Goal: Information Seeking & Learning: Learn about a topic

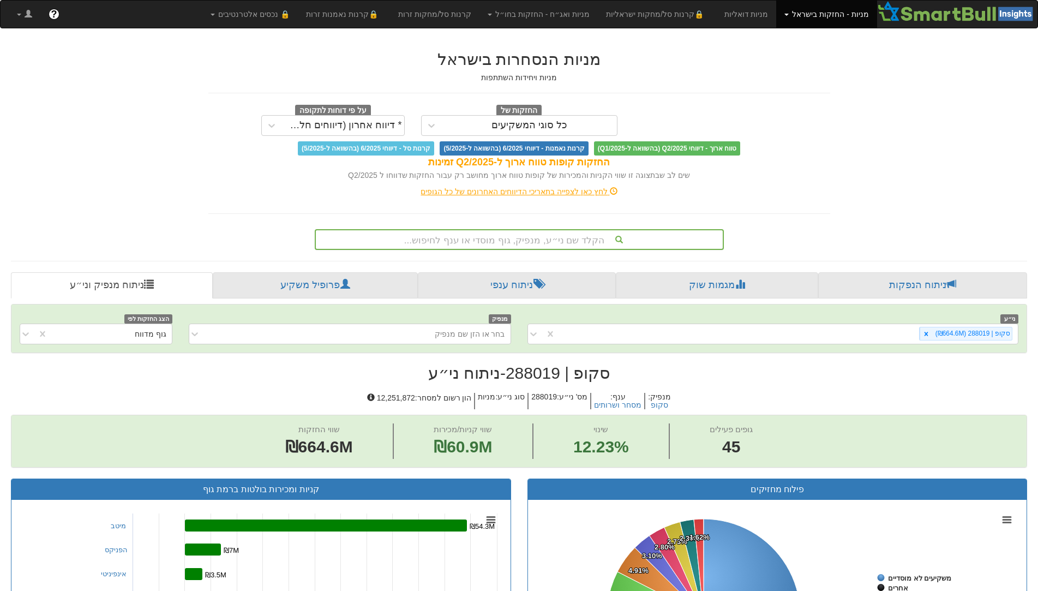
click at [545, 239] on div "הקלד שם ני״ע, מנפיק, גוף מוסדי או ענף לחיפוש..." at bounding box center [519, 239] width 407 height 19
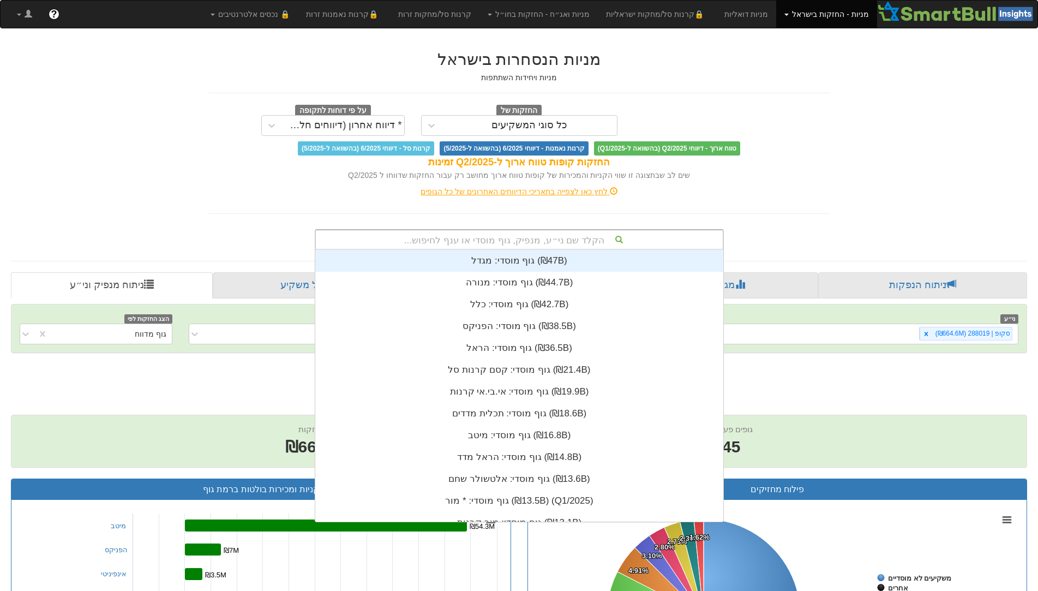
scroll to position [272, 0]
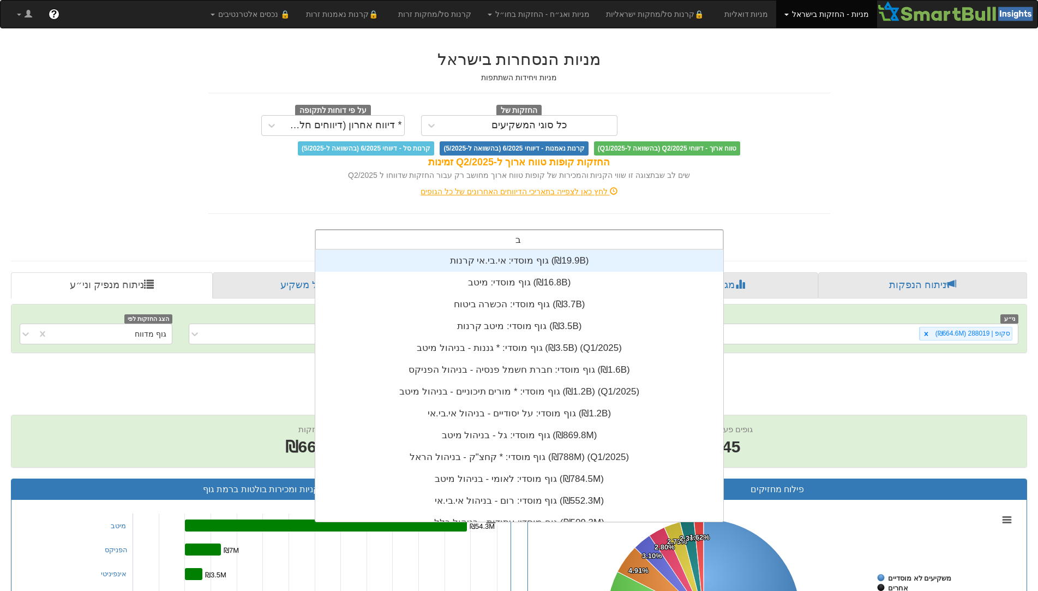
type input "בזק"
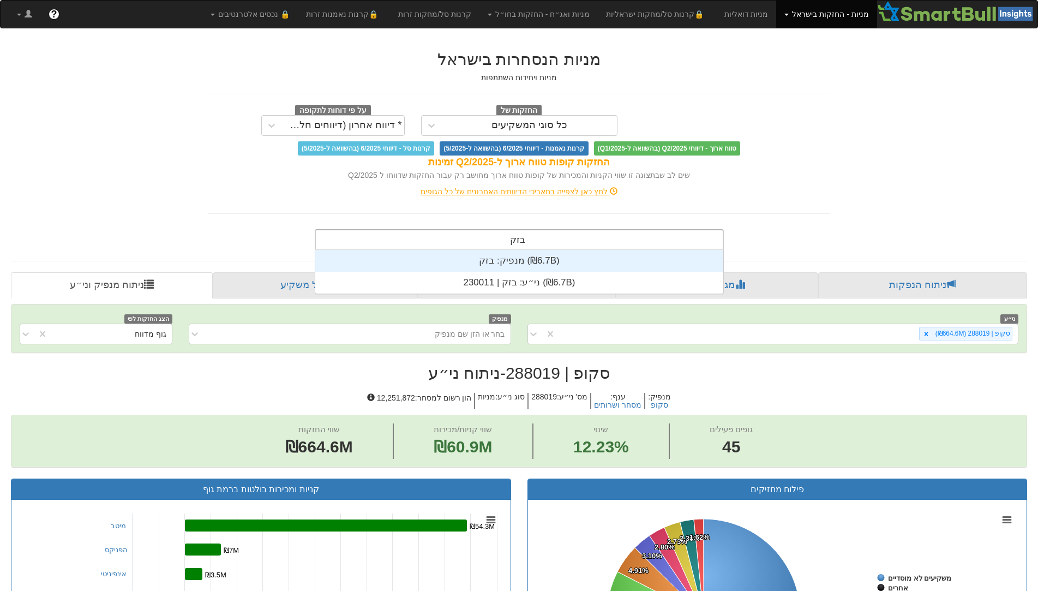
scroll to position [44, 0]
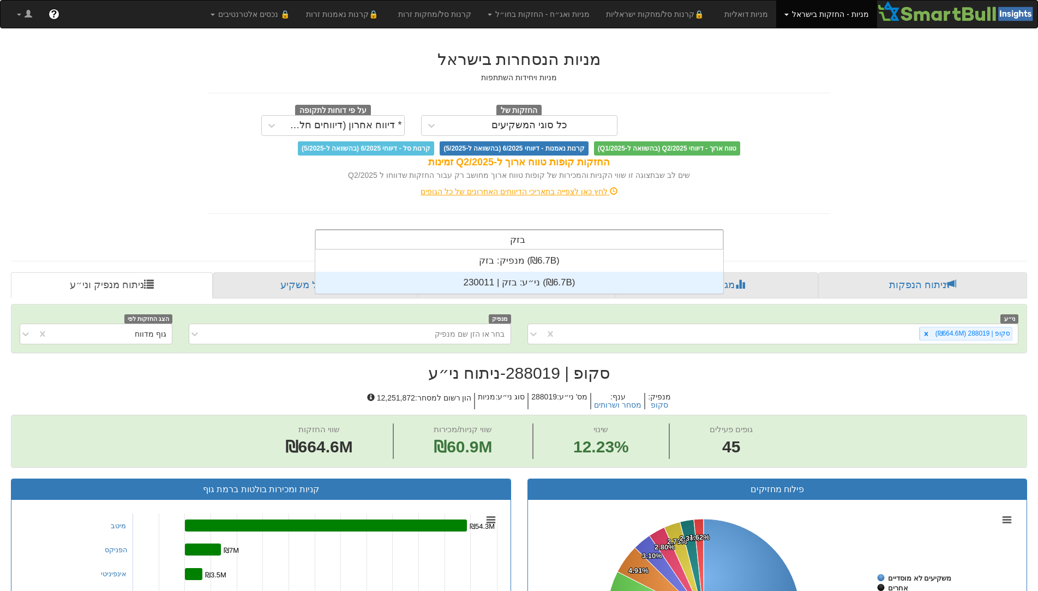
click at [542, 281] on div "ני״ע: ‏בזק | 230011 ‎(₪6.7B)‎" at bounding box center [519, 283] width 408 height 22
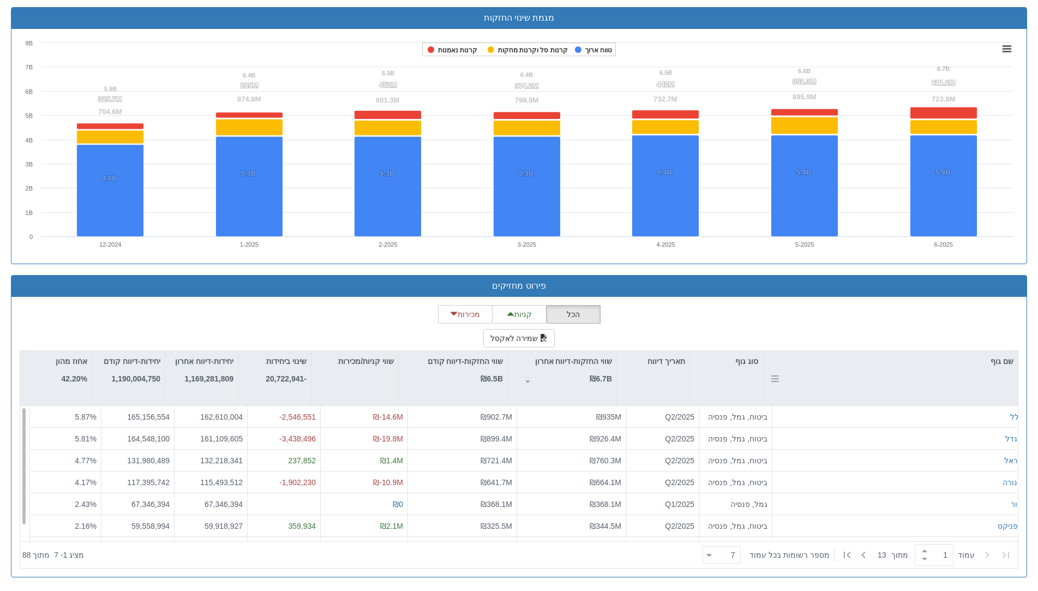
scroll to position [738, 0]
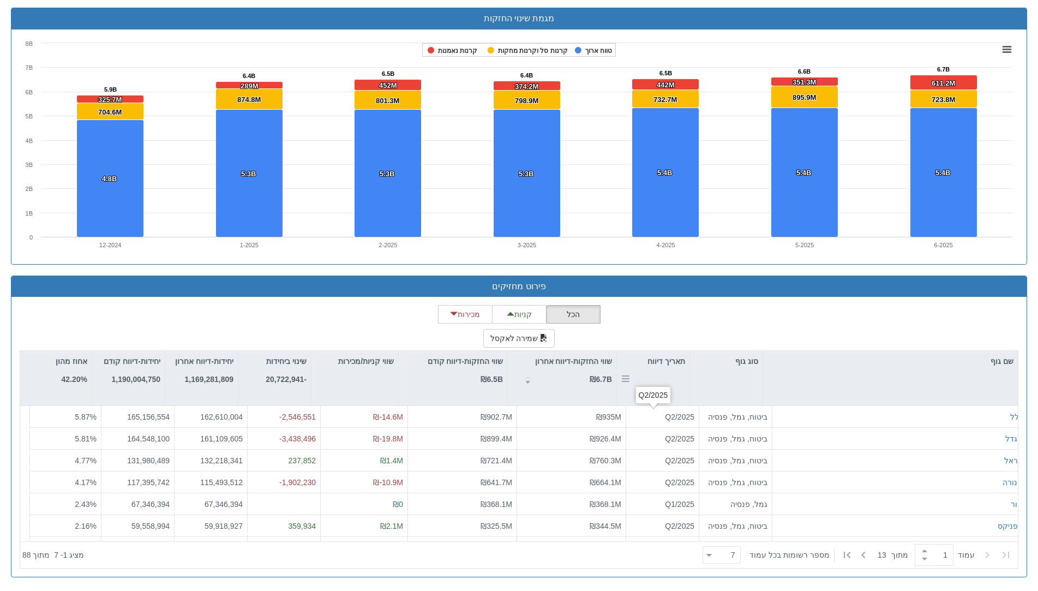
click at [661, 365] on div "תאריך דיווח" at bounding box center [653, 361] width 73 height 21
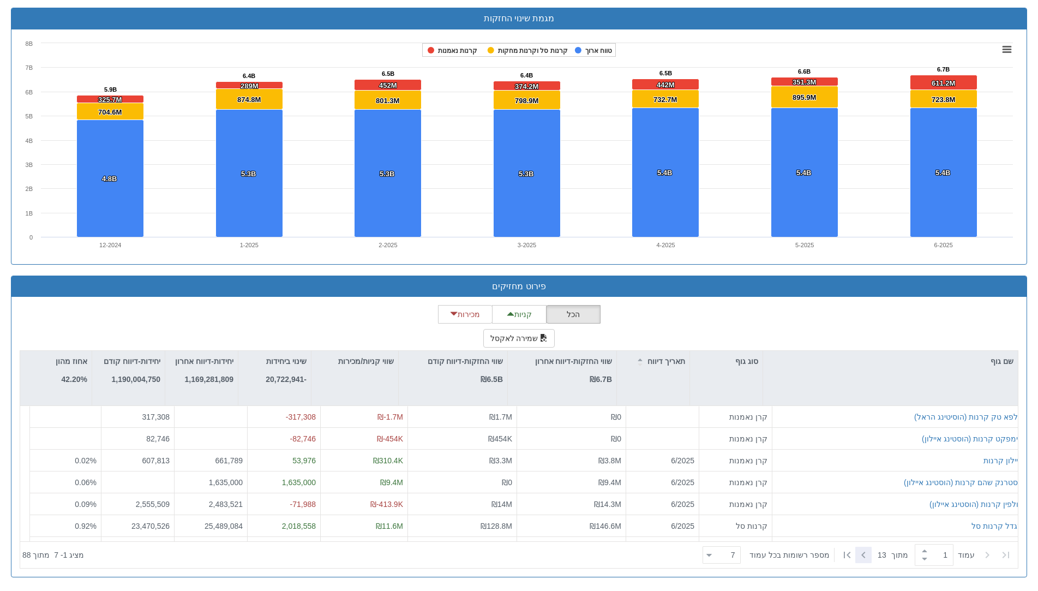
click at [863, 555] on icon at bounding box center [863, 554] width 13 height 13
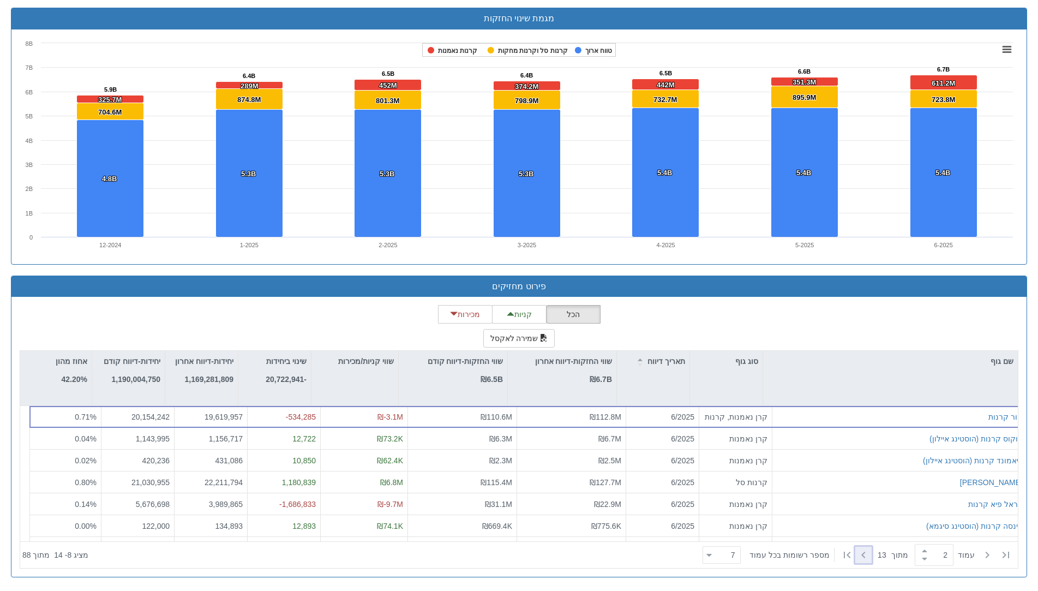
click at [862, 555] on icon at bounding box center [863, 554] width 13 height 13
click at [860, 554] on icon at bounding box center [863, 554] width 13 height 13
click at [991, 552] on icon at bounding box center [987, 554] width 13 height 13
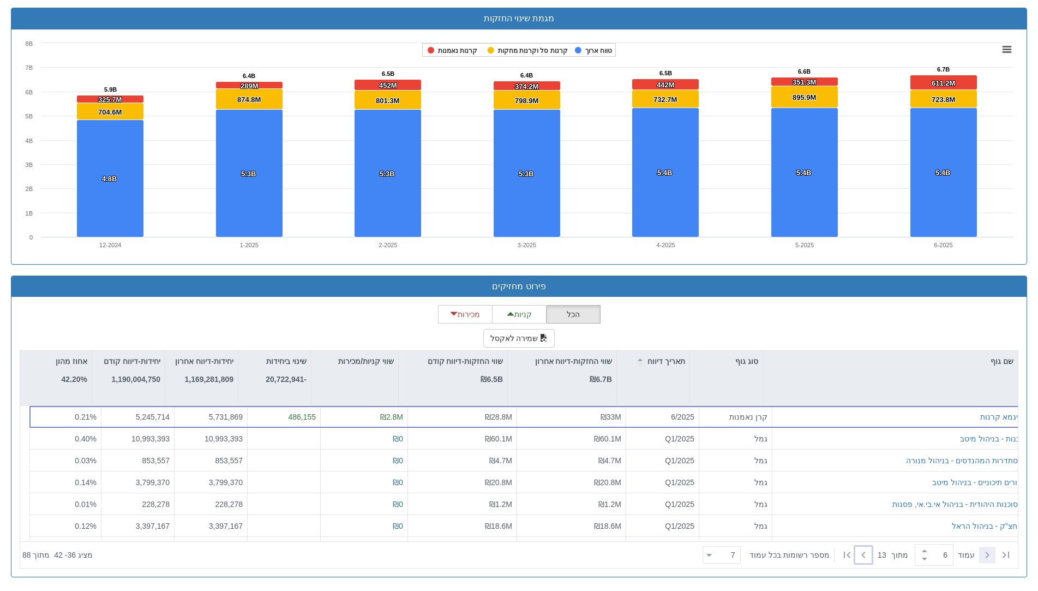
type input "5"
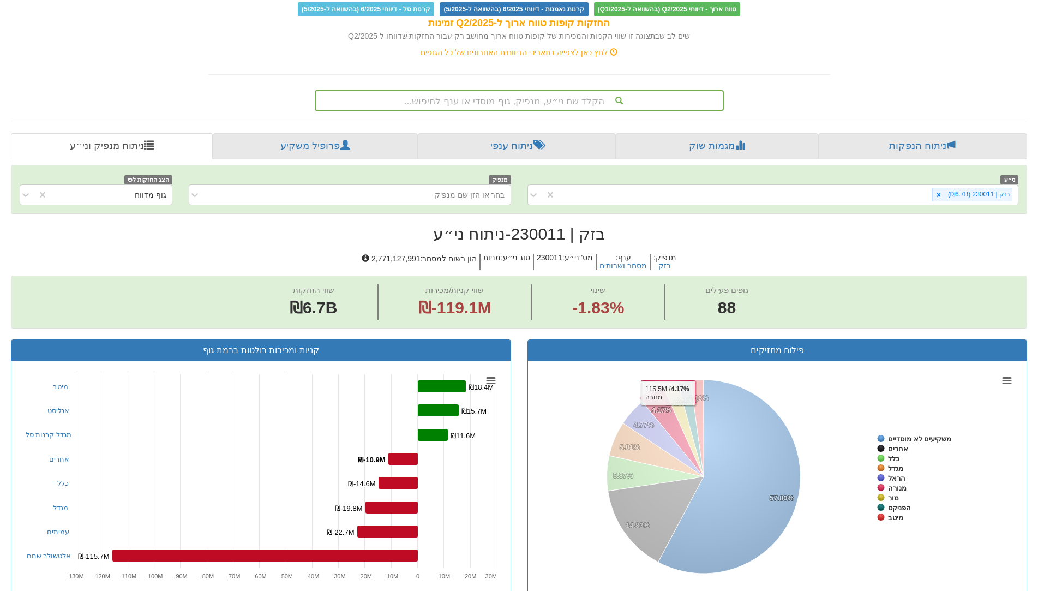
scroll to position [29, 0]
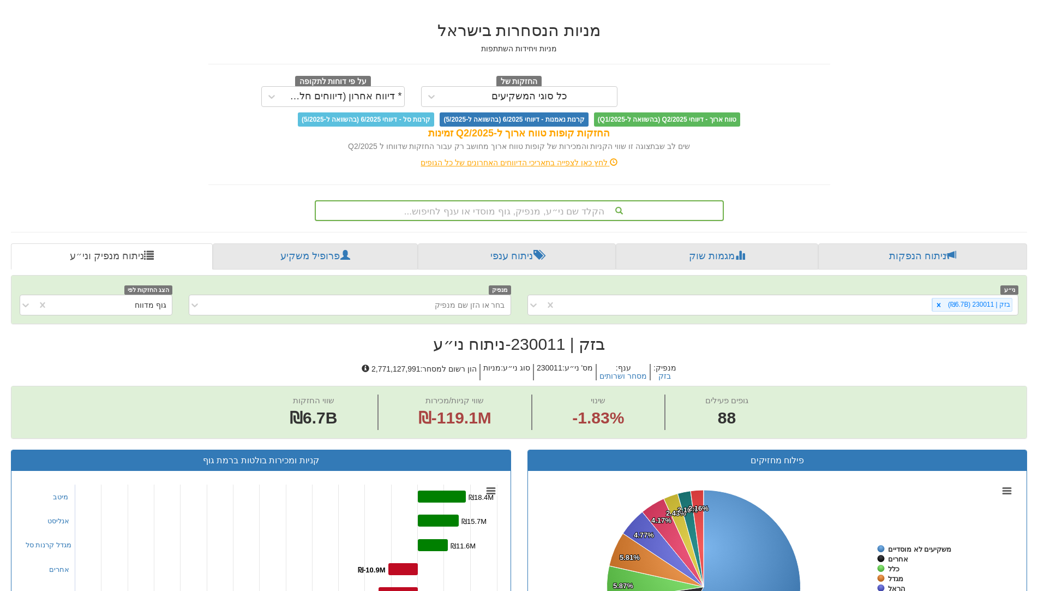
click at [519, 207] on div "הקלד שם ני״ע, מנפיק, גוף מוסדי או ענף לחיפוש..." at bounding box center [519, 210] width 407 height 19
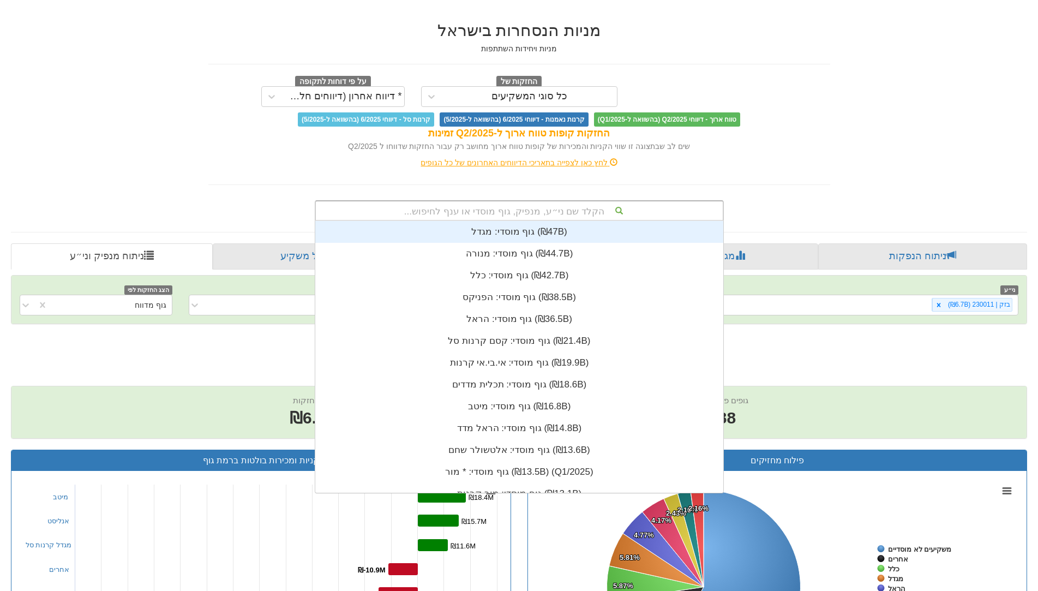
scroll to position [272, 0]
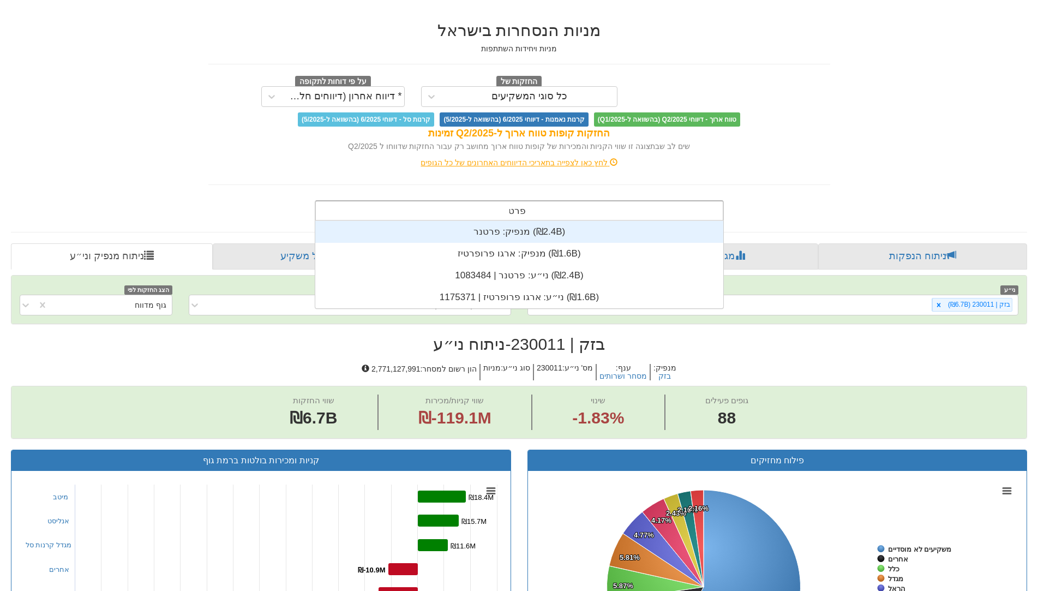
type input "פרטנר"
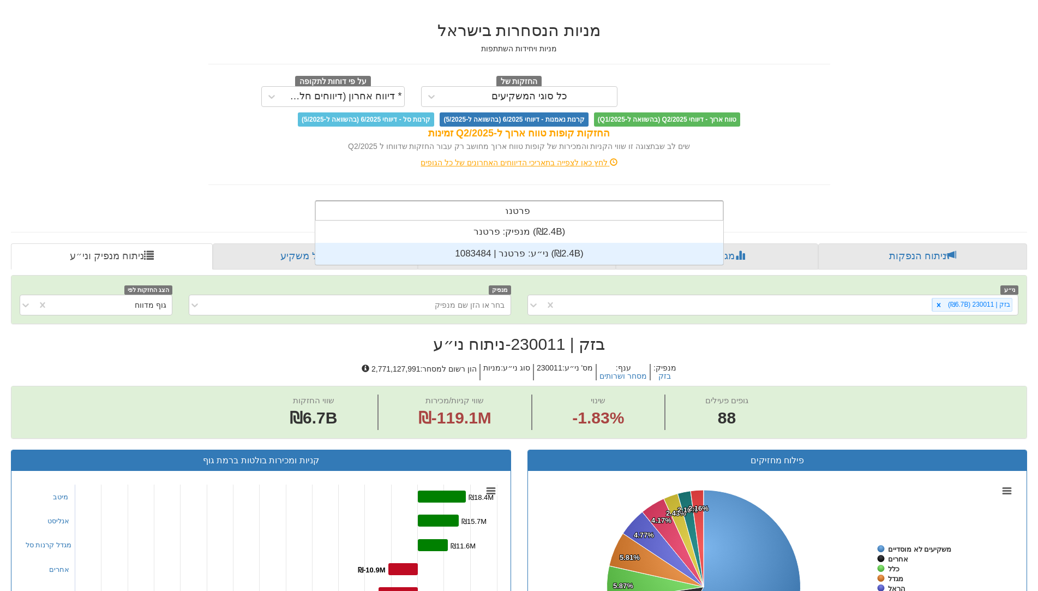
click at [529, 250] on div "ני״ע: ‏פרטנר | 1083484 ‎(₪2.4B)‎" at bounding box center [519, 254] width 408 height 22
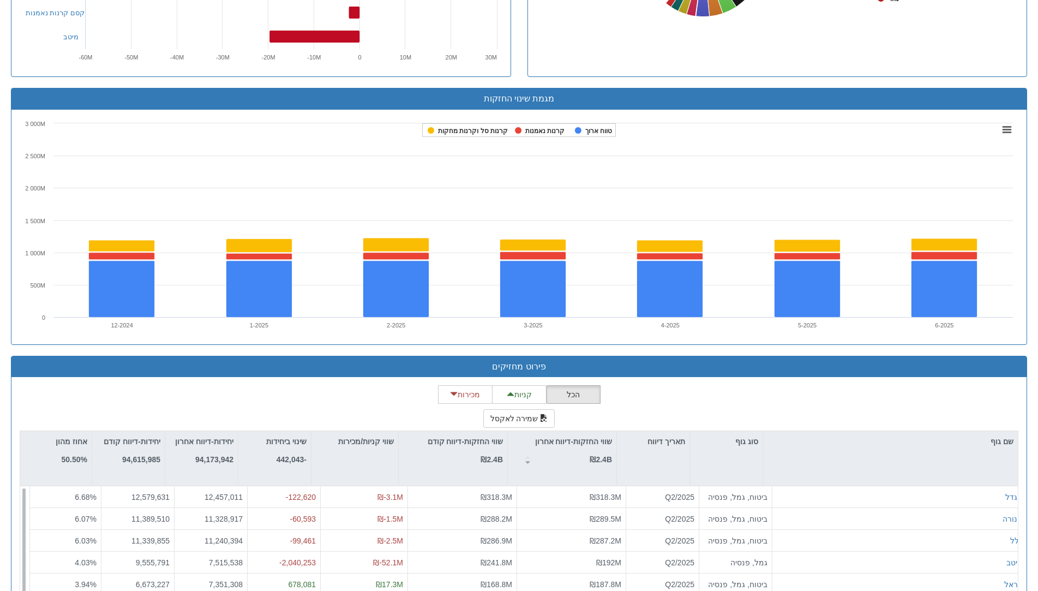
scroll to position [982, 0]
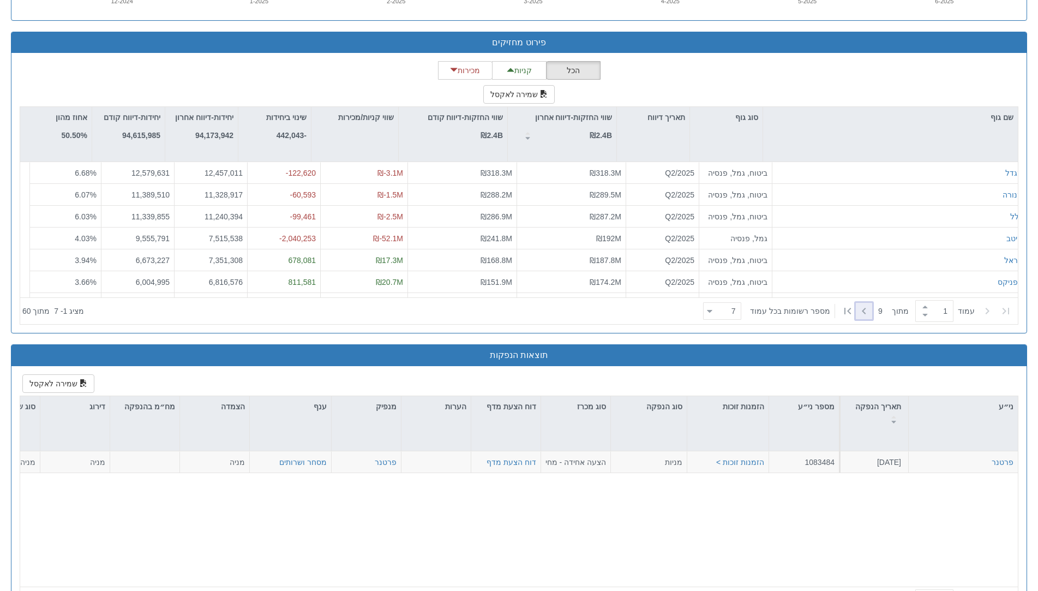
click at [867, 310] on icon at bounding box center [863, 310] width 13 height 13
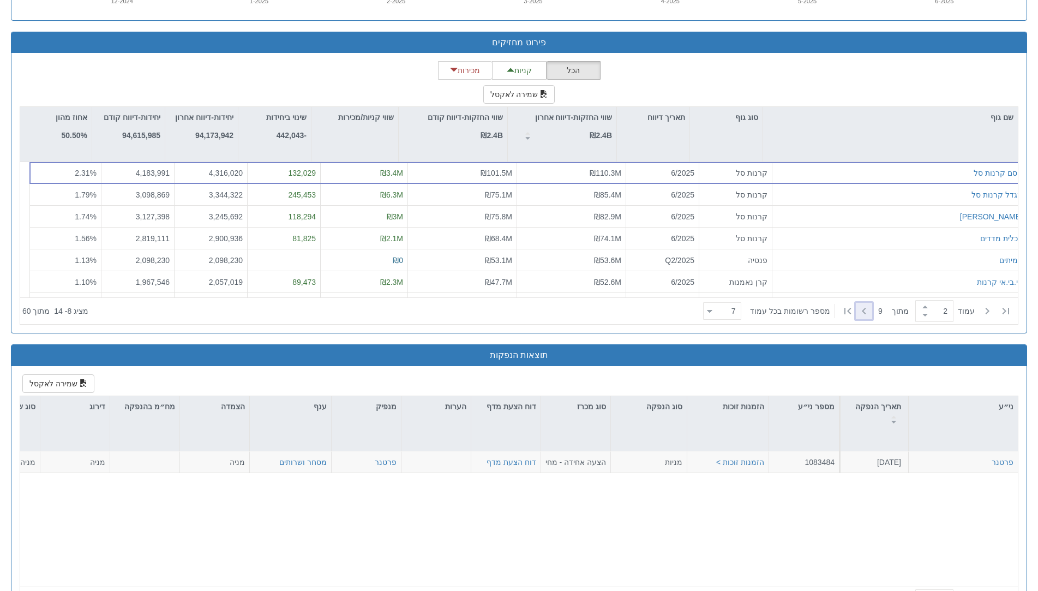
click at [860, 313] on icon at bounding box center [863, 310] width 13 height 13
click at [862, 311] on icon at bounding box center [863, 310] width 13 height 13
click at [861, 304] on div at bounding box center [864, 311] width 16 height 16
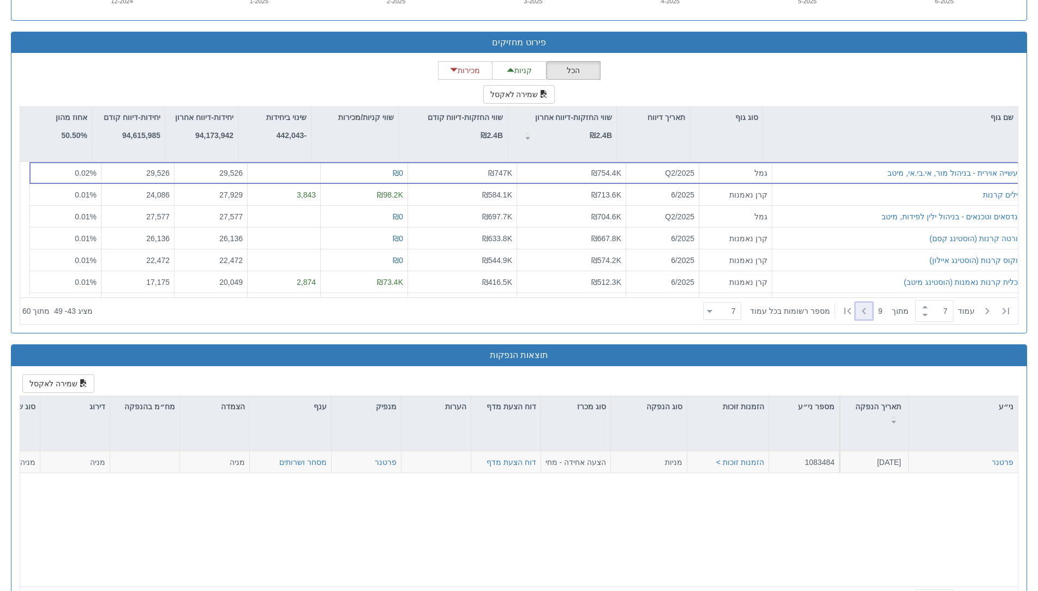
click at [861, 304] on div at bounding box center [864, 311] width 16 height 16
type input "9"
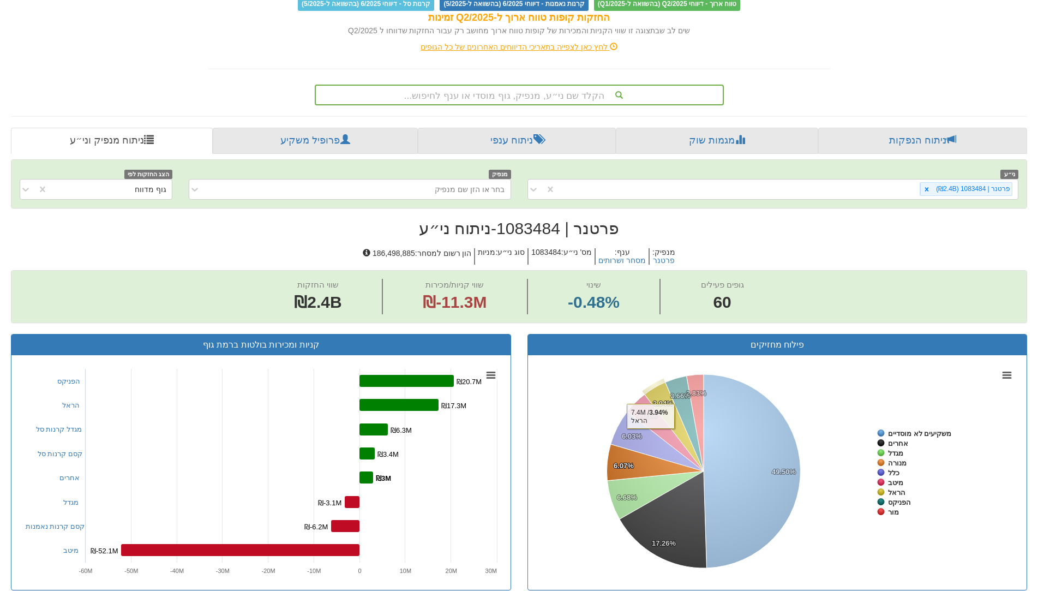
scroll to position [0, 0]
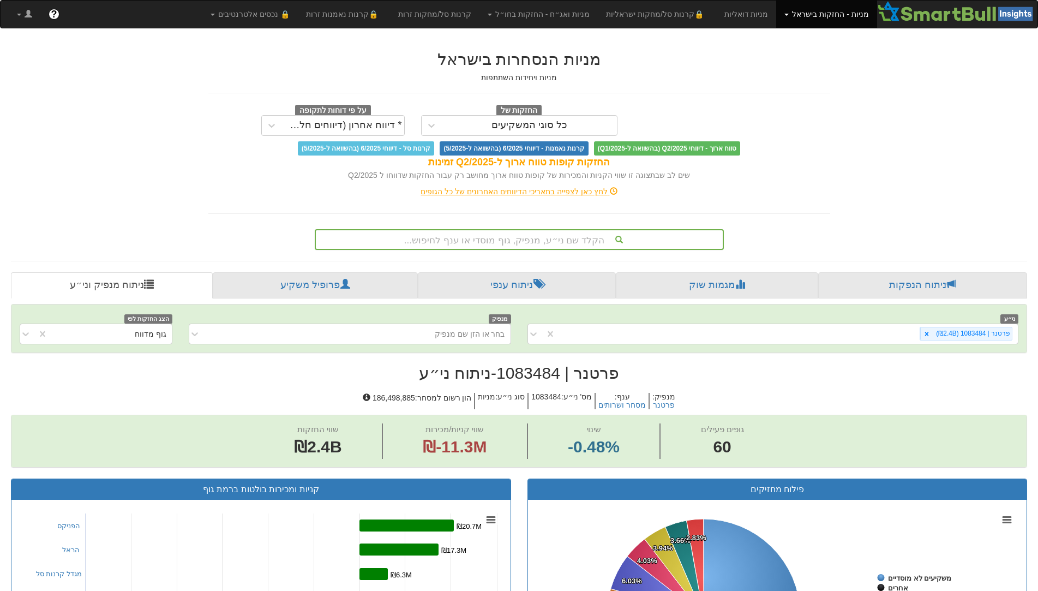
click at [549, 238] on div "הקלד שם ני״ע, מנפיק, גוף מוסדי או ענף לחיפוש..." at bounding box center [519, 239] width 407 height 19
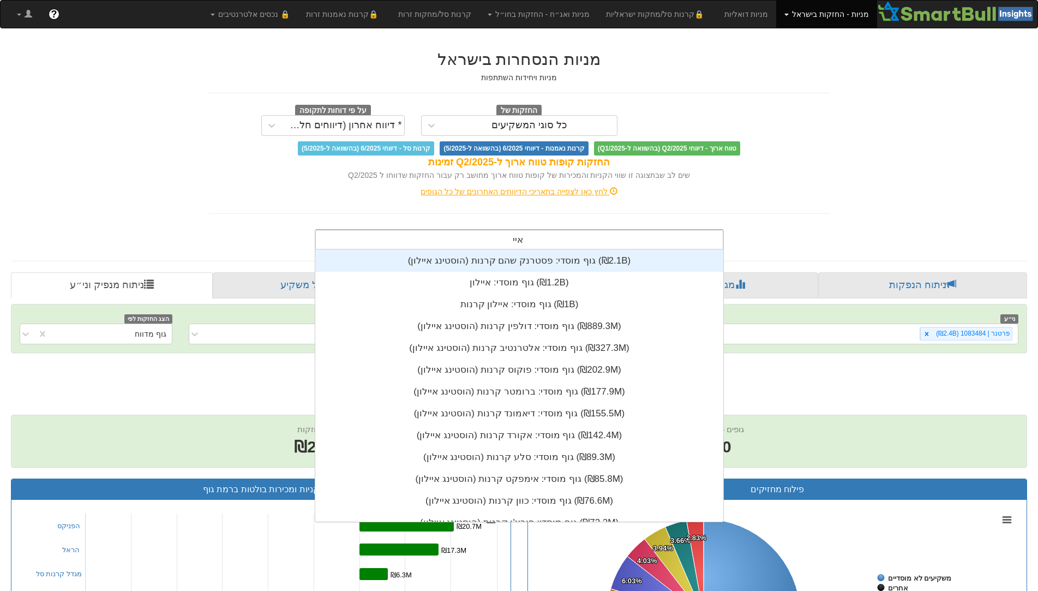
scroll to position [272, 0]
type input "איי."
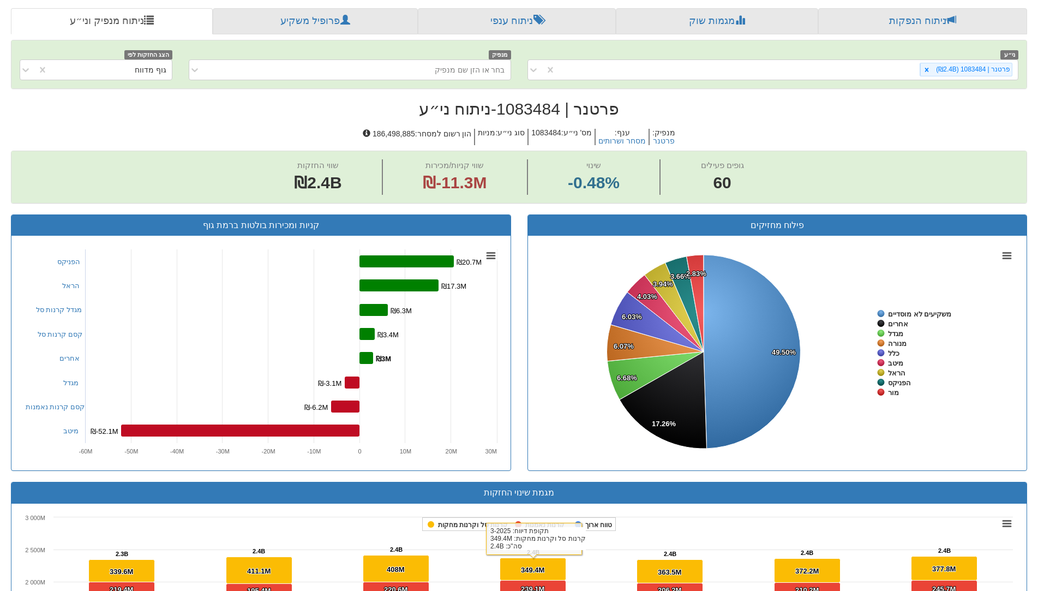
scroll to position [0, 0]
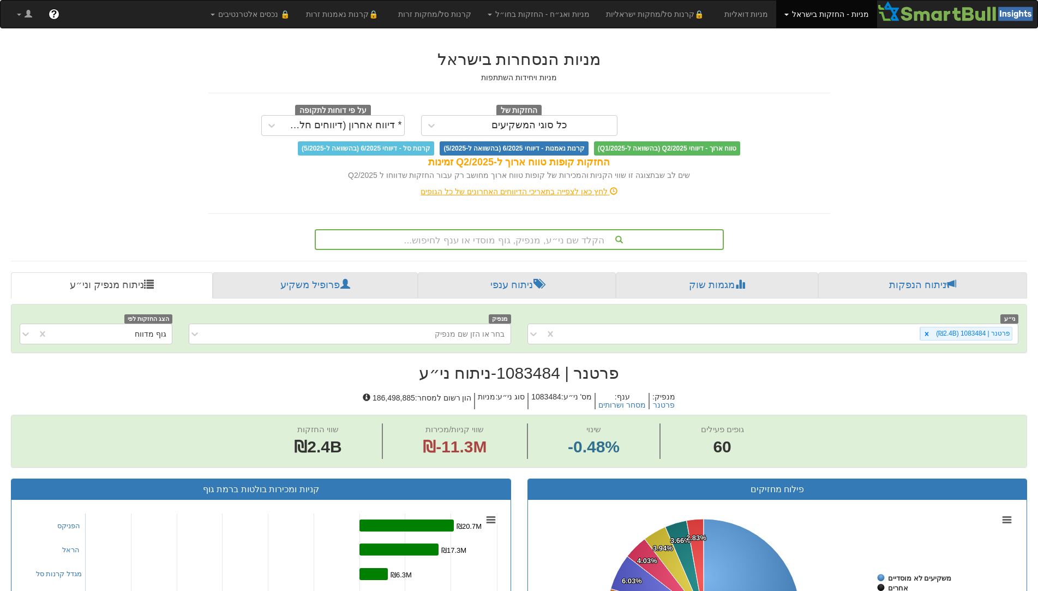
click at [534, 241] on div "הקלד שם ני״ע, מנפיק, גוף מוסדי או ענף לחיפוש..." at bounding box center [519, 239] width 407 height 19
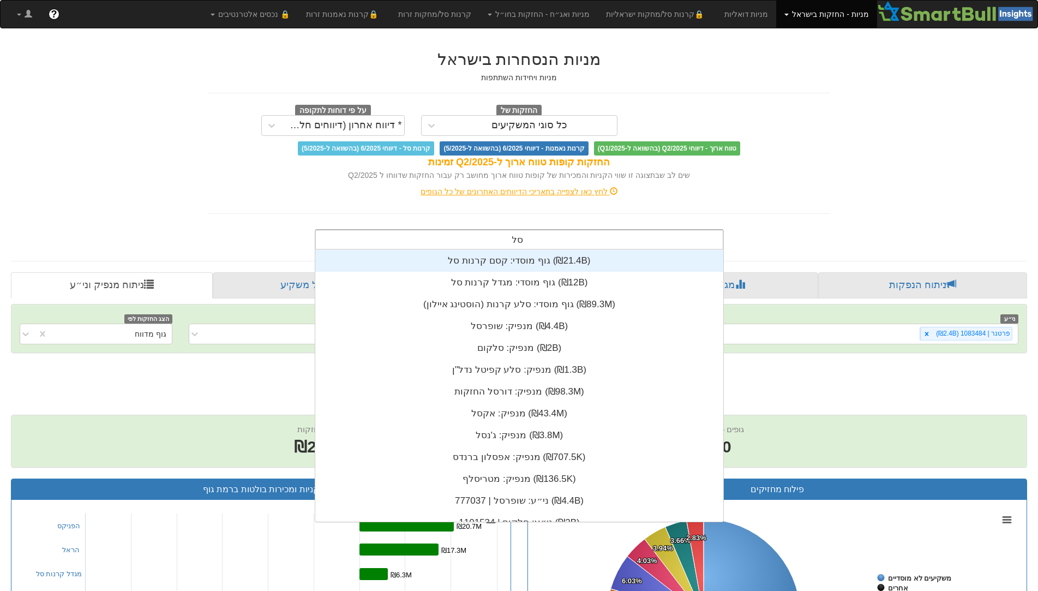
scroll to position [44, 0]
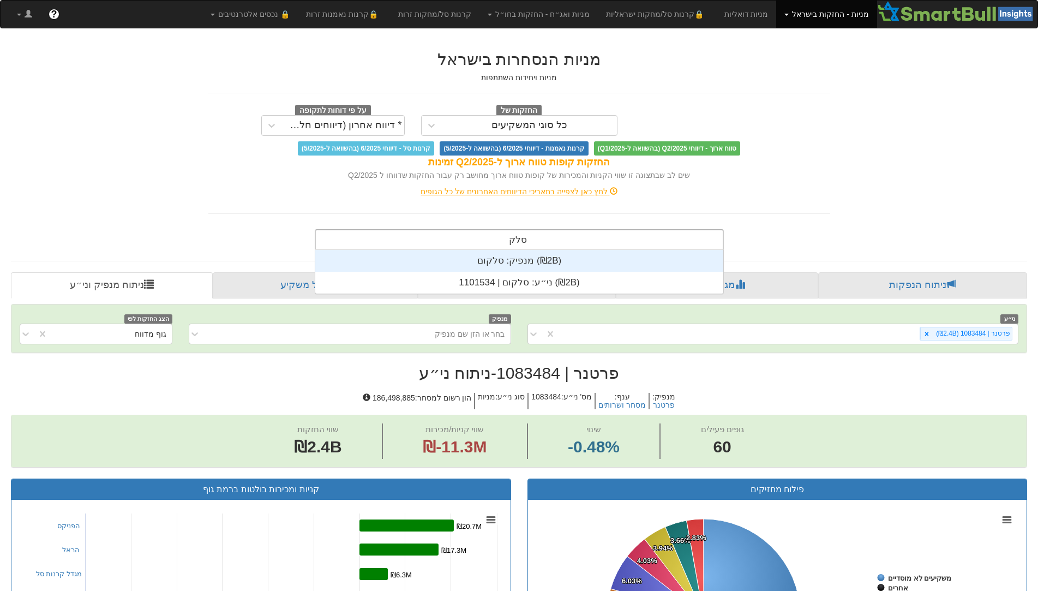
type input "סלקום"
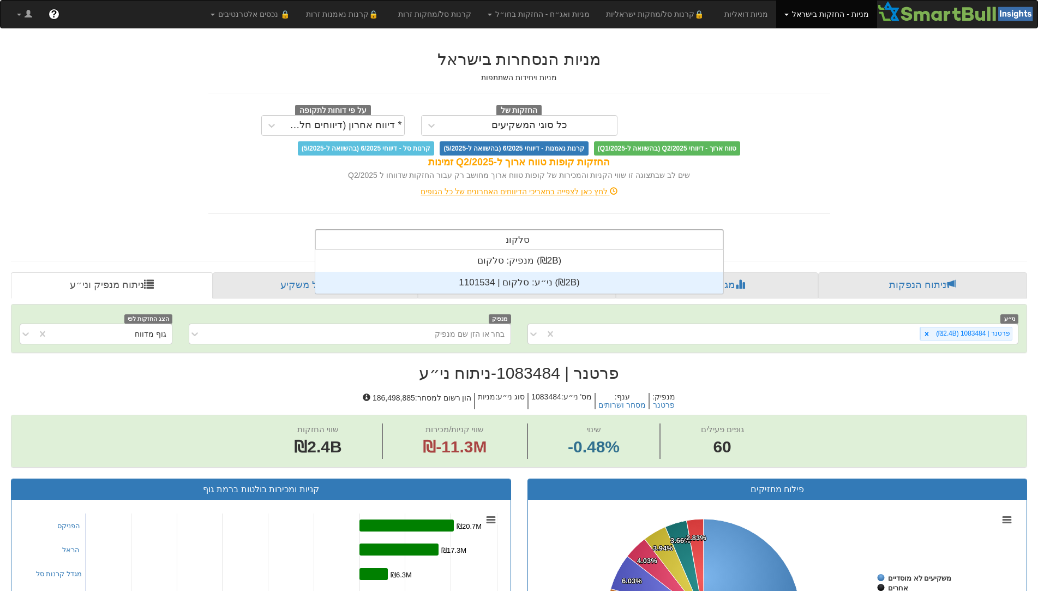
click at [539, 278] on div "ני״ע: ‏סלקום | 1101534 ‎(₪2B)‎" at bounding box center [519, 283] width 408 height 22
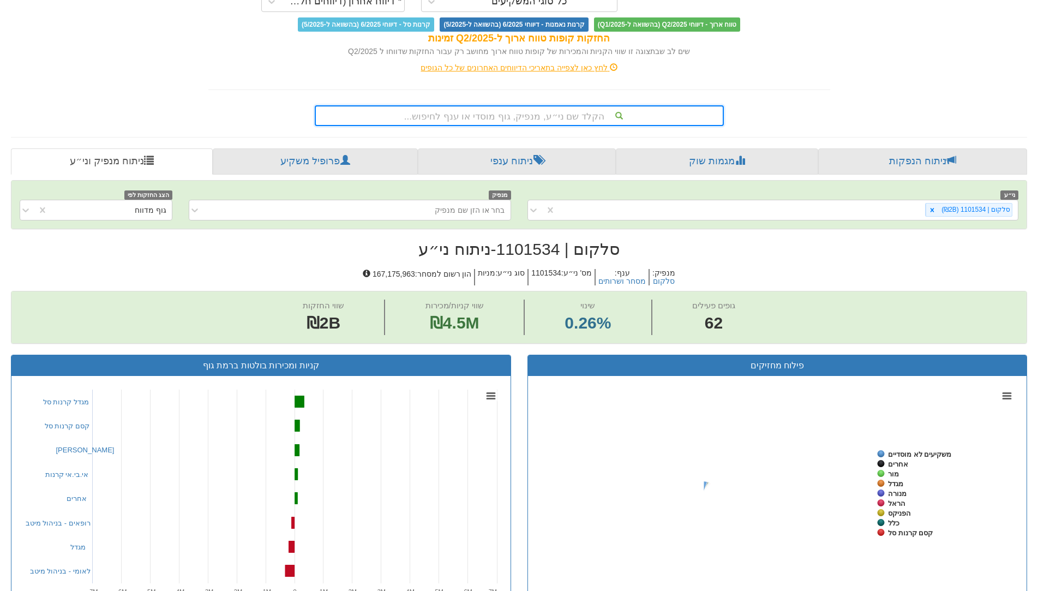
scroll to position [1027, 0]
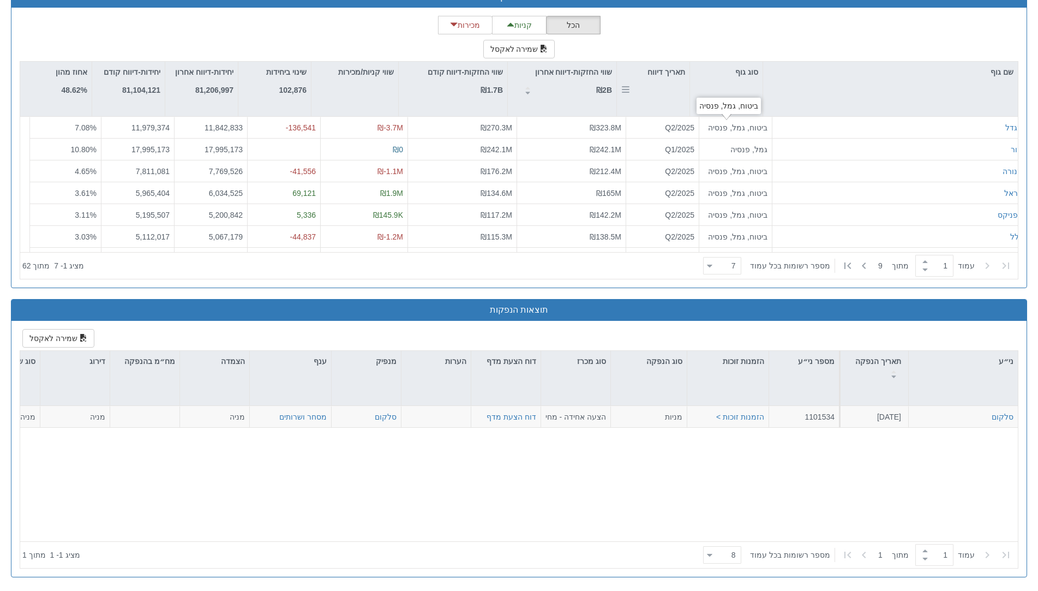
click at [657, 83] on div "תאריך דיווח" at bounding box center [653, 89] width 73 height 55
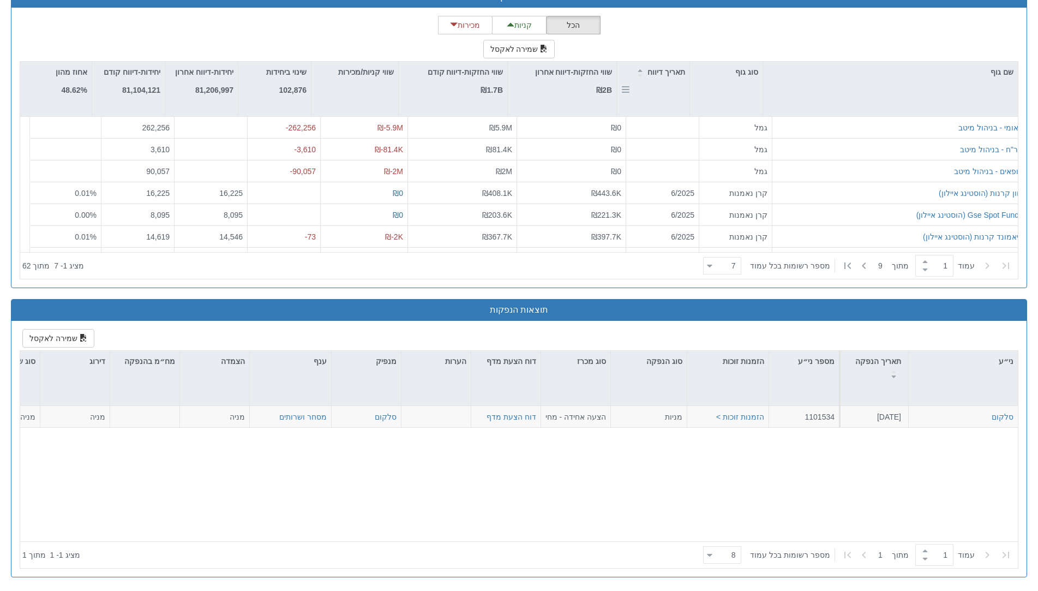
click at [657, 83] on div "תאריך דיווח" at bounding box center [653, 89] width 73 height 55
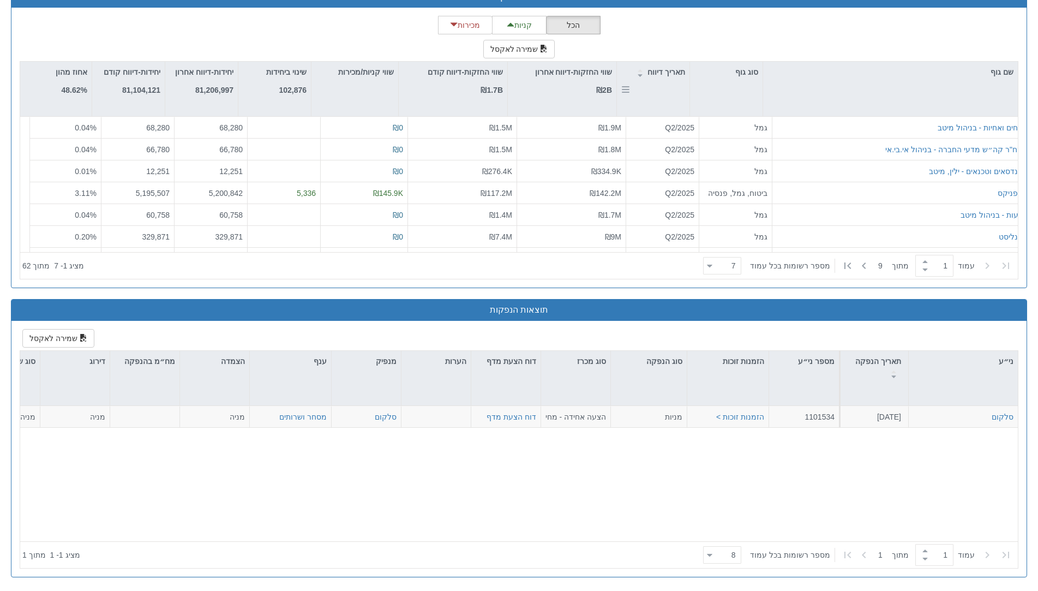
click at [657, 83] on div "תאריך דיווח" at bounding box center [653, 89] width 73 height 55
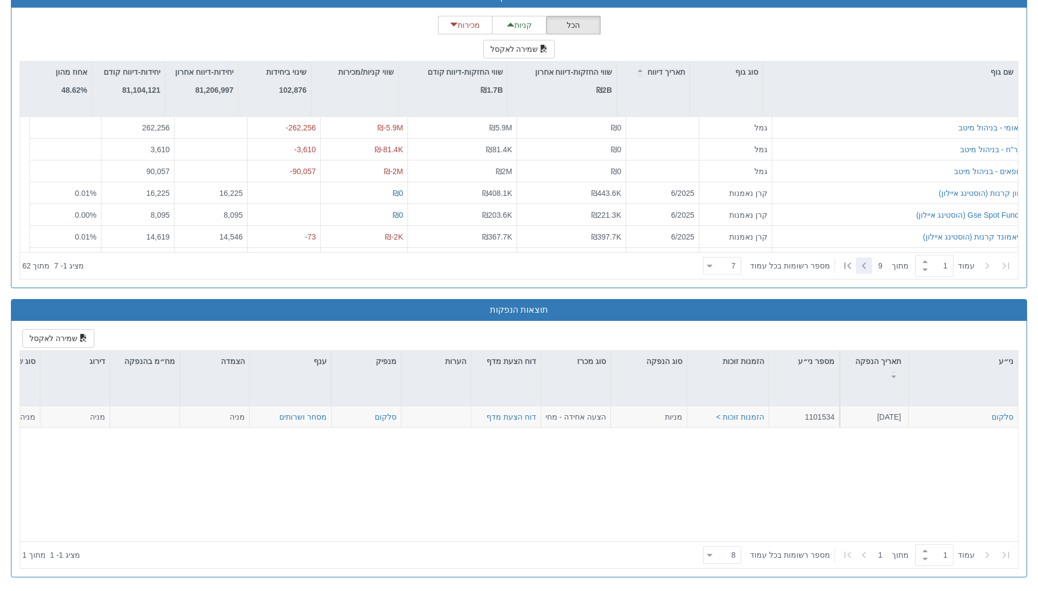
click at [868, 267] on icon at bounding box center [863, 265] width 13 height 13
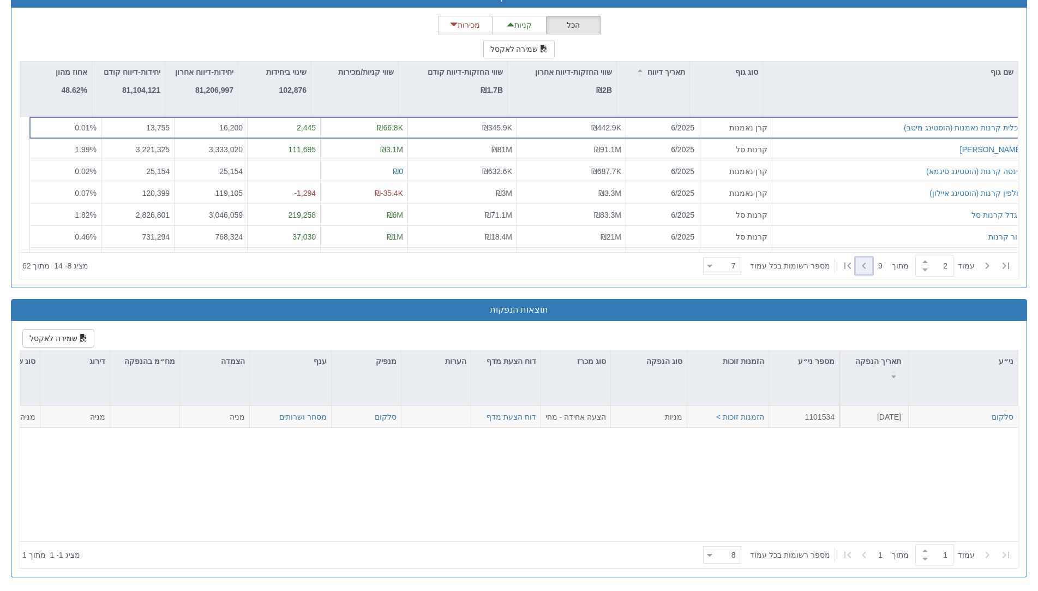
click at [868, 263] on icon at bounding box center [863, 265] width 13 height 13
click at [863, 266] on icon at bounding box center [863, 265] width 13 height 13
type input "4"
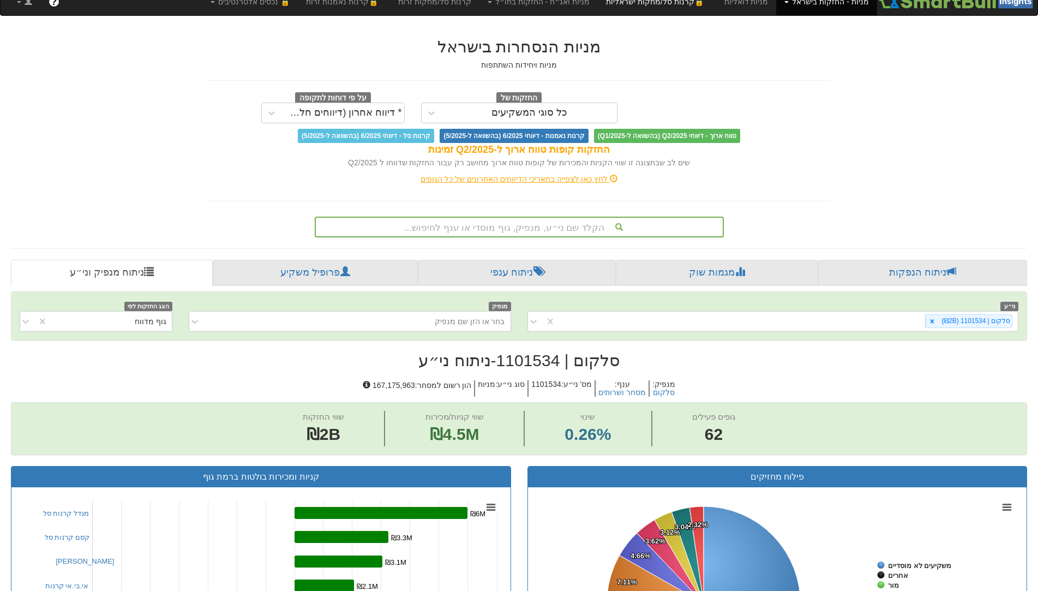
scroll to position [0, 0]
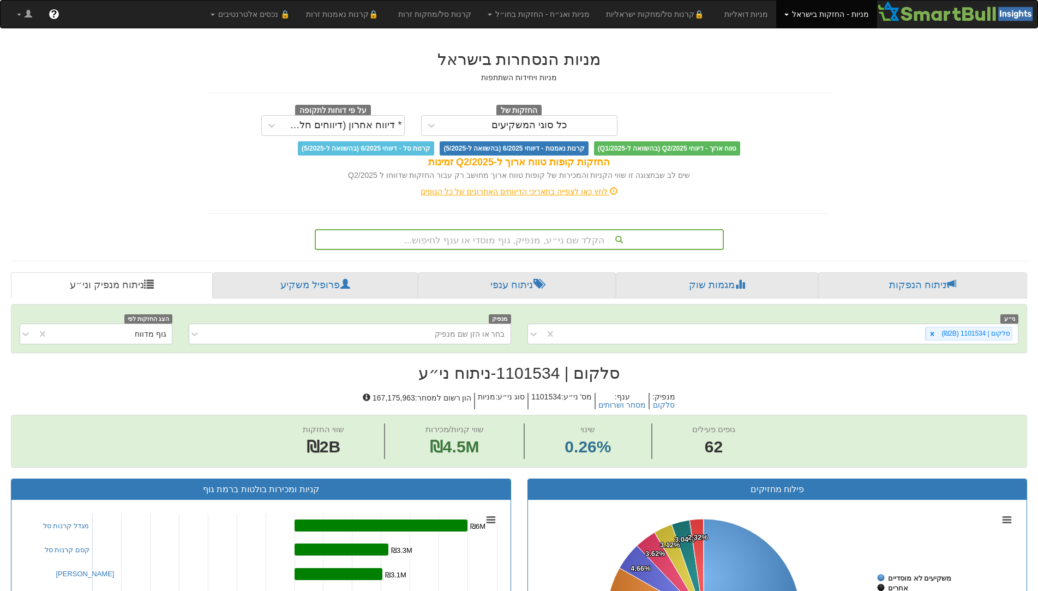
click at [573, 242] on div "הקלד שם ני״ע, מנפיק, גוף מוסדי או ענף לחיפוש..." at bounding box center [519, 239] width 407 height 19
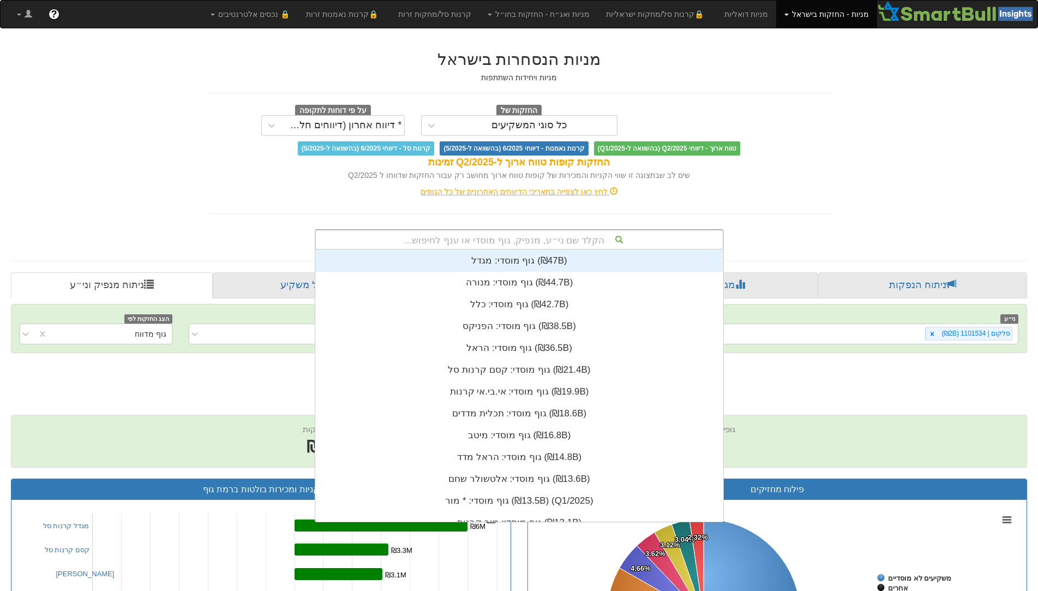
scroll to position [272, 0]
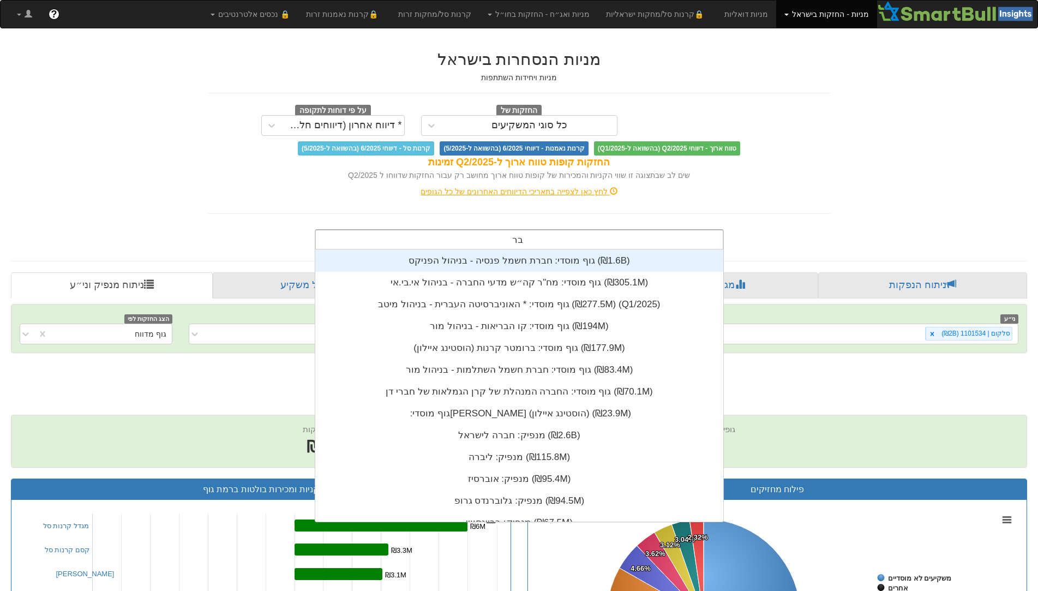
type input "ברן"
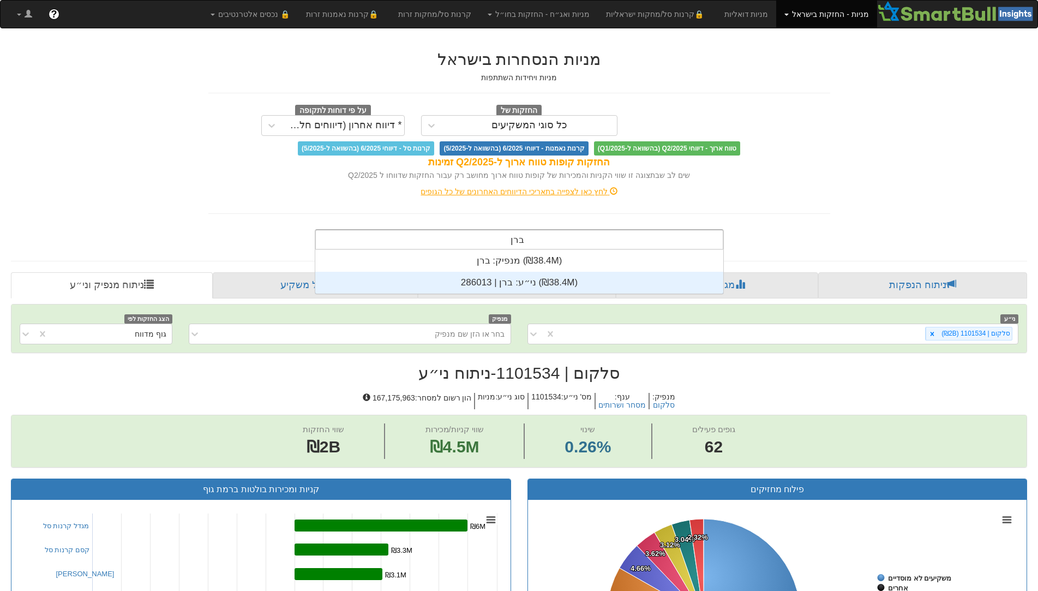
click at [521, 280] on div "ני״ע: ‏ברן | 286013 ‎(₪38.4M)‎" at bounding box center [519, 283] width 408 height 22
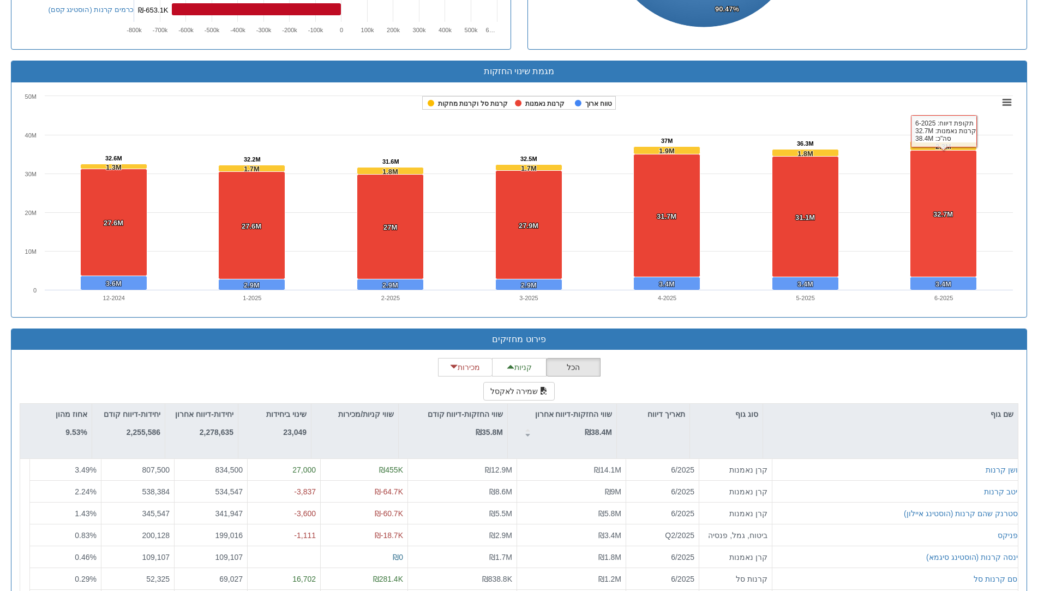
scroll to position [738, 0]
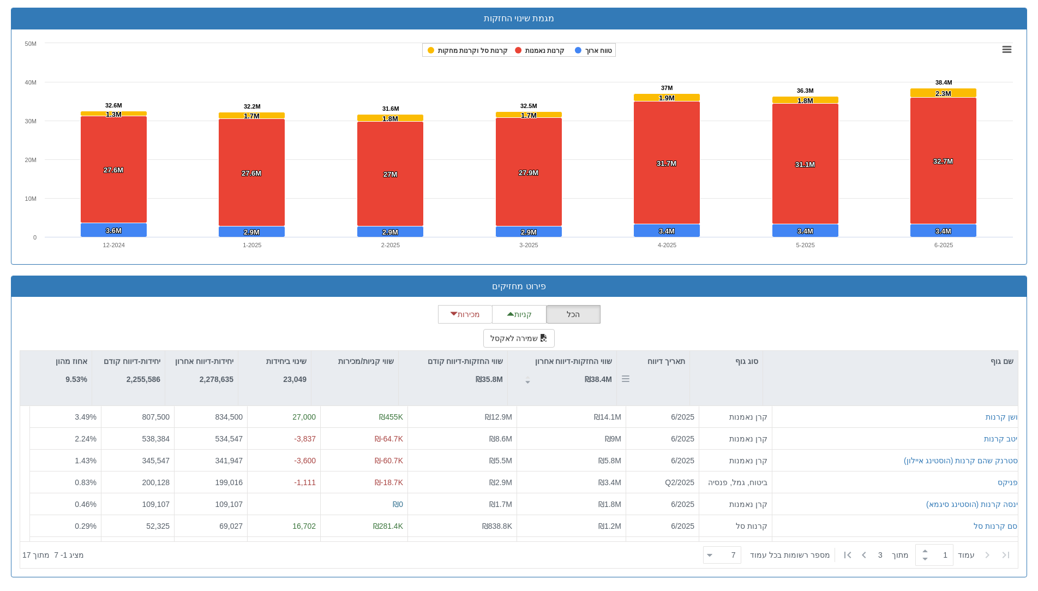
click at [676, 364] on div "תאריך דיווח" at bounding box center [653, 361] width 73 height 21
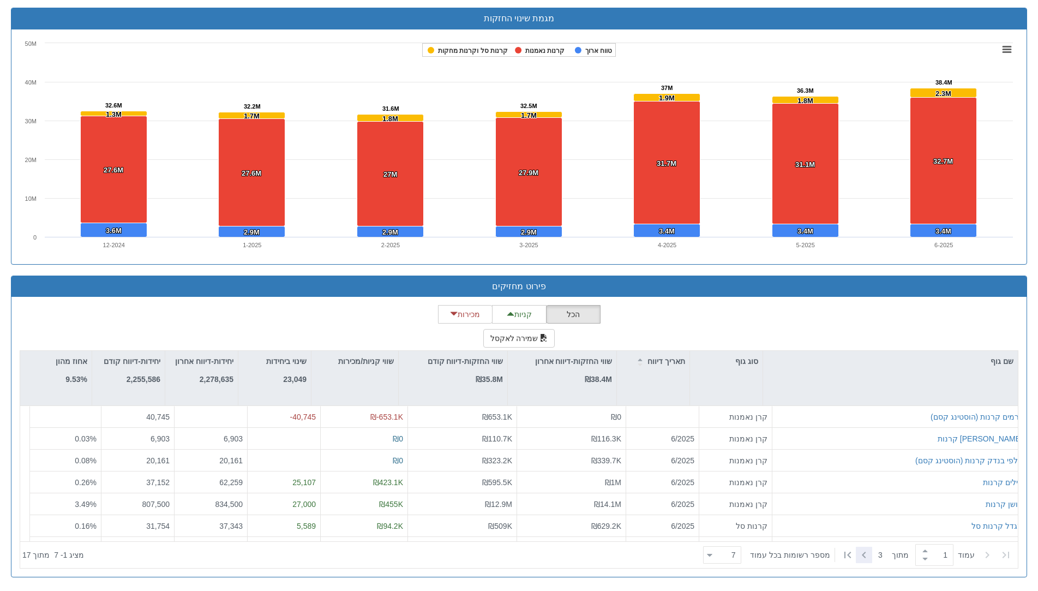
click at [866, 553] on icon at bounding box center [863, 554] width 13 height 13
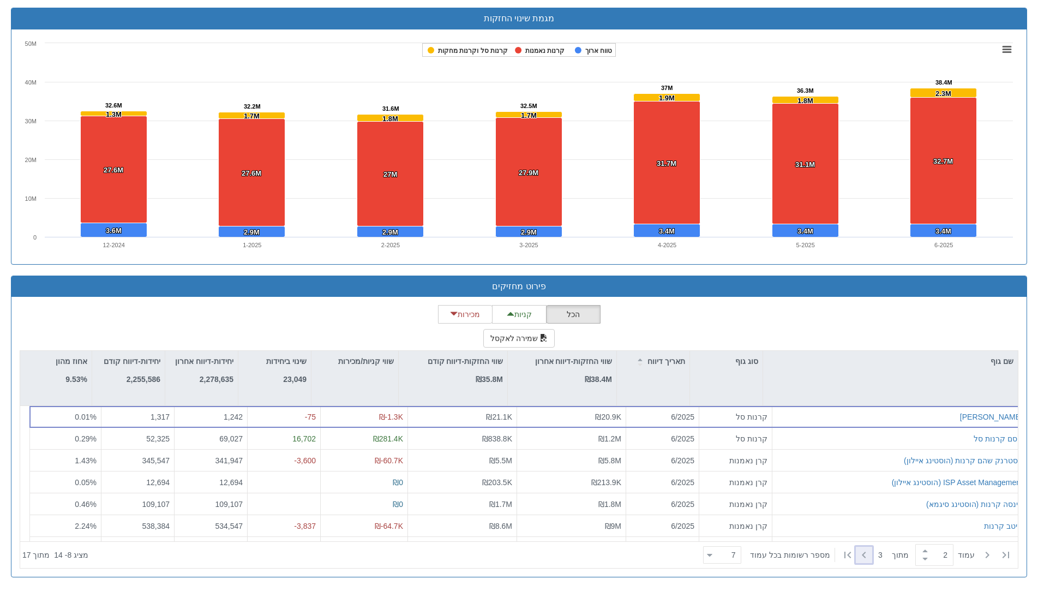
click at [866, 553] on icon at bounding box center [863, 554] width 13 height 13
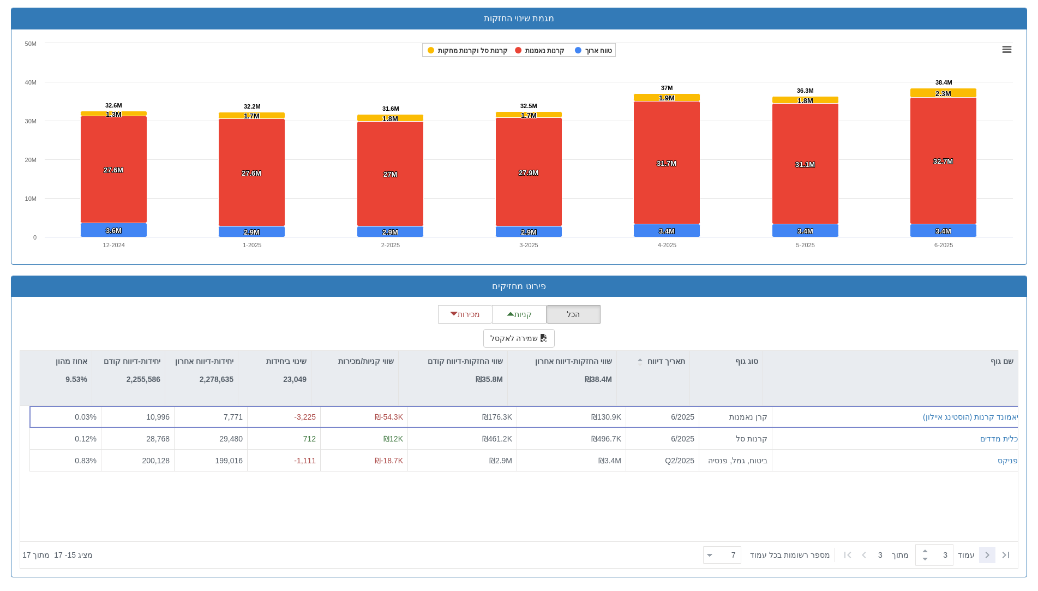
click at [982, 555] on icon at bounding box center [987, 554] width 13 height 13
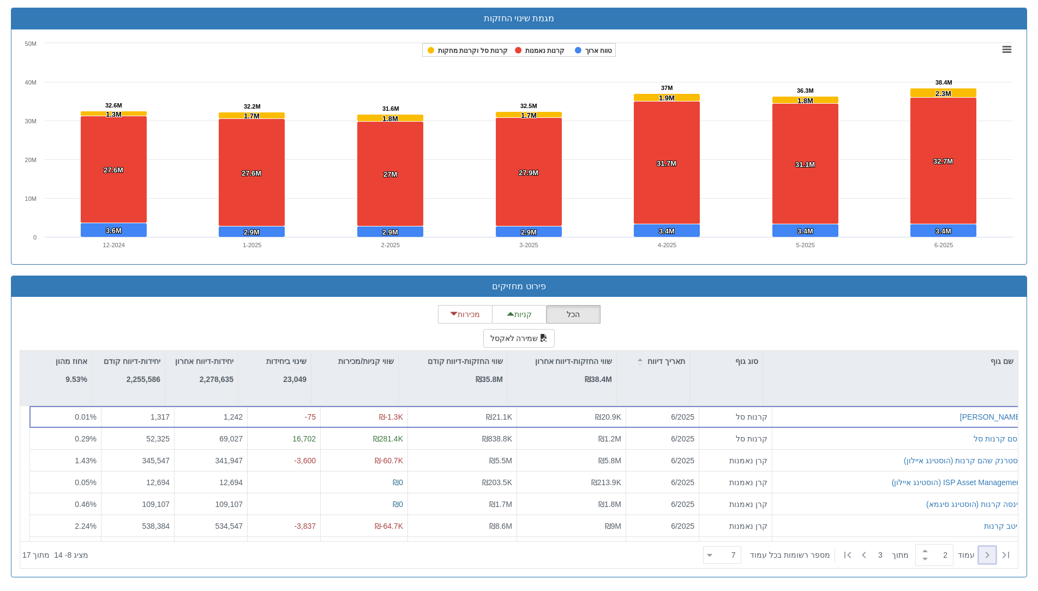
click at [987, 555] on icon at bounding box center [987, 554] width 13 height 13
type input "1"
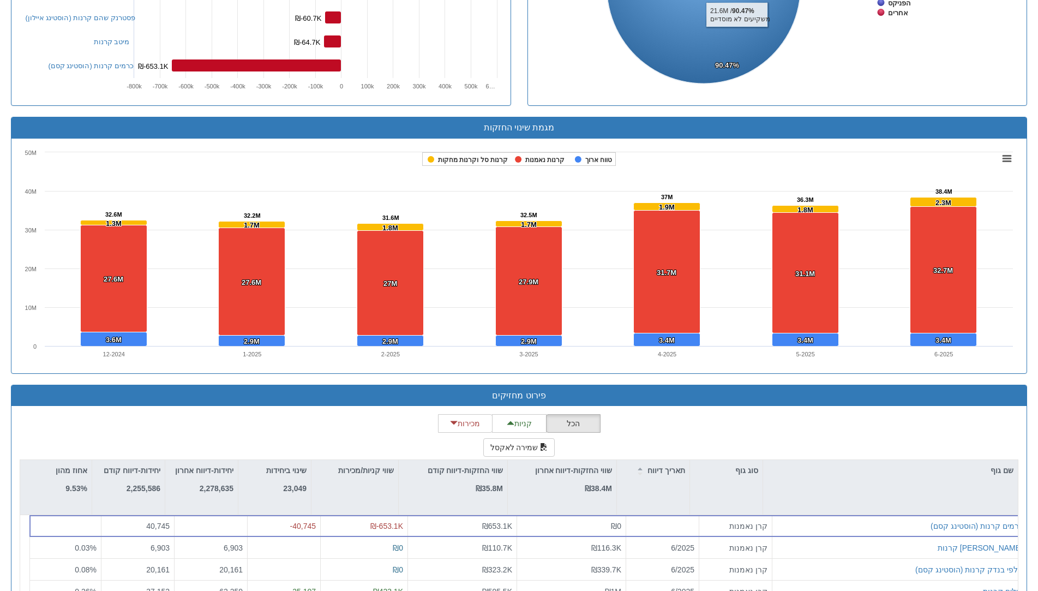
scroll to position [356, 0]
